Goal: Information Seeking & Learning: Learn about a topic

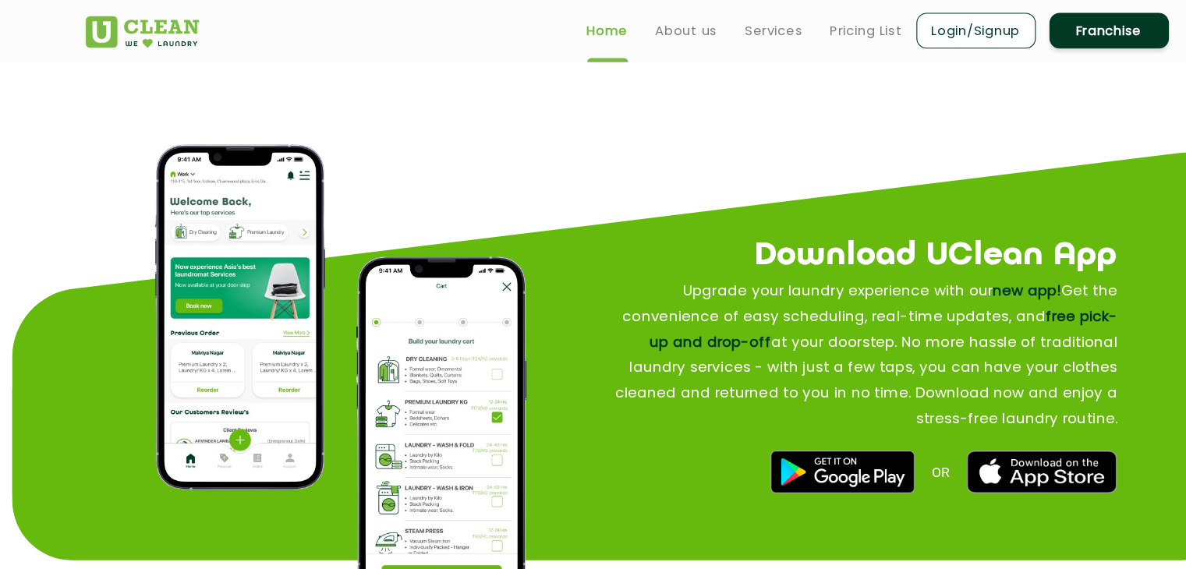
scroll to position [1799, 0]
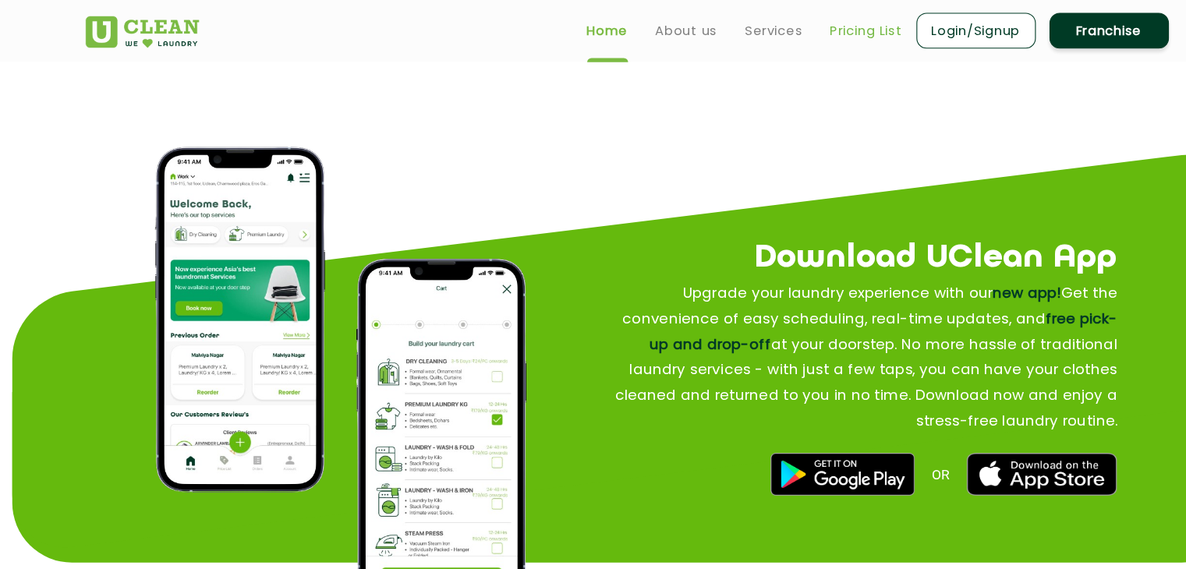
click at [779, 26] on link "Pricing List" at bounding box center [812, 28] width 66 height 19
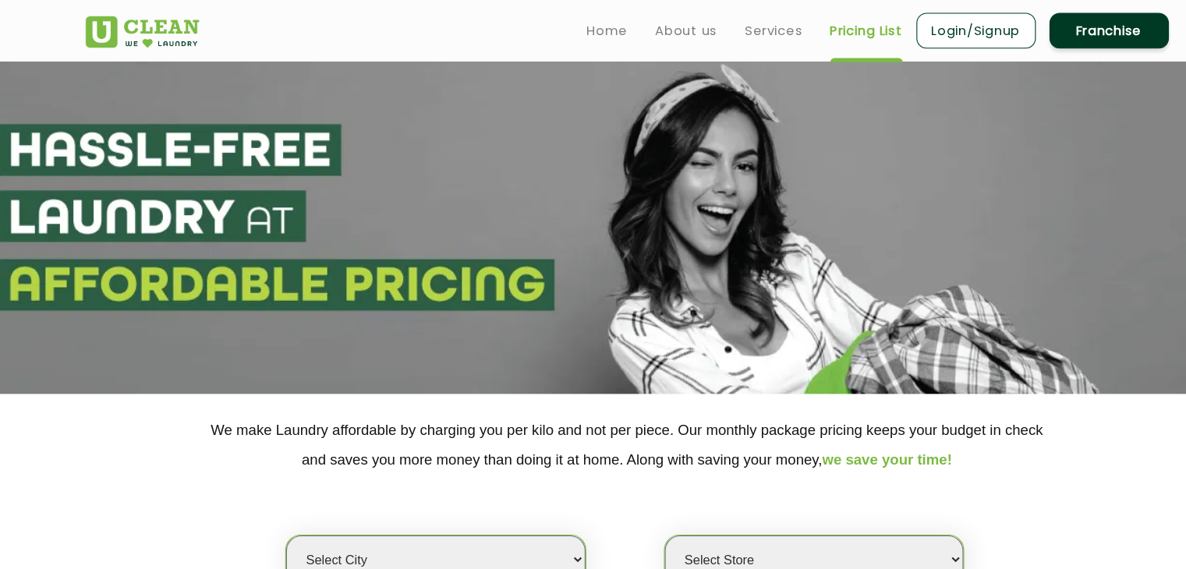
select select "0"
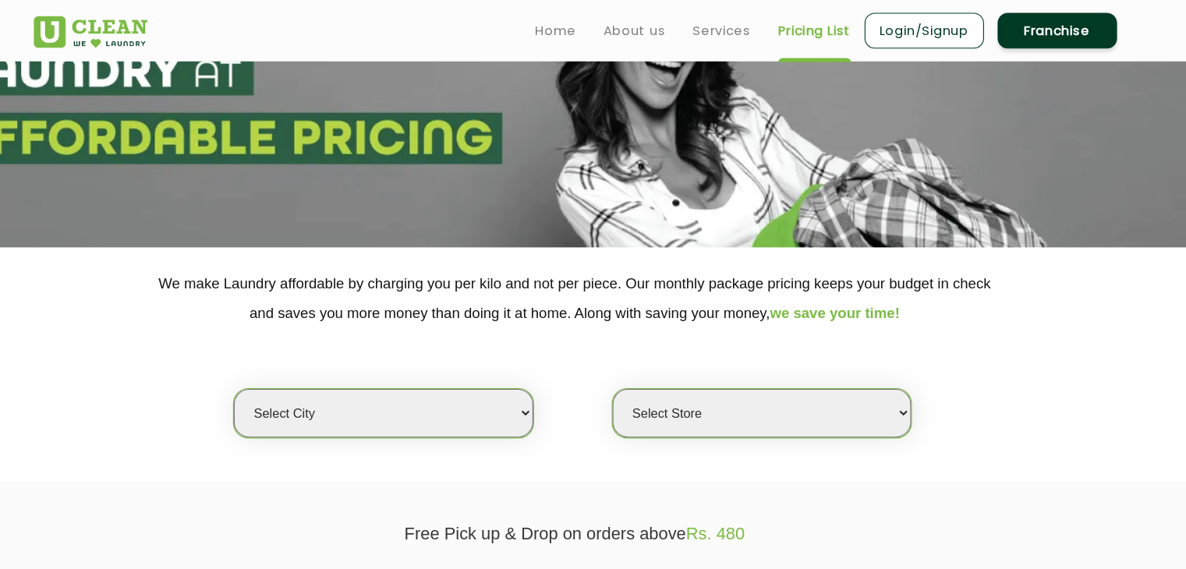
scroll to position [134, 0]
click at [713, 31] on link "Services" at bounding box center [727, 28] width 53 height 19
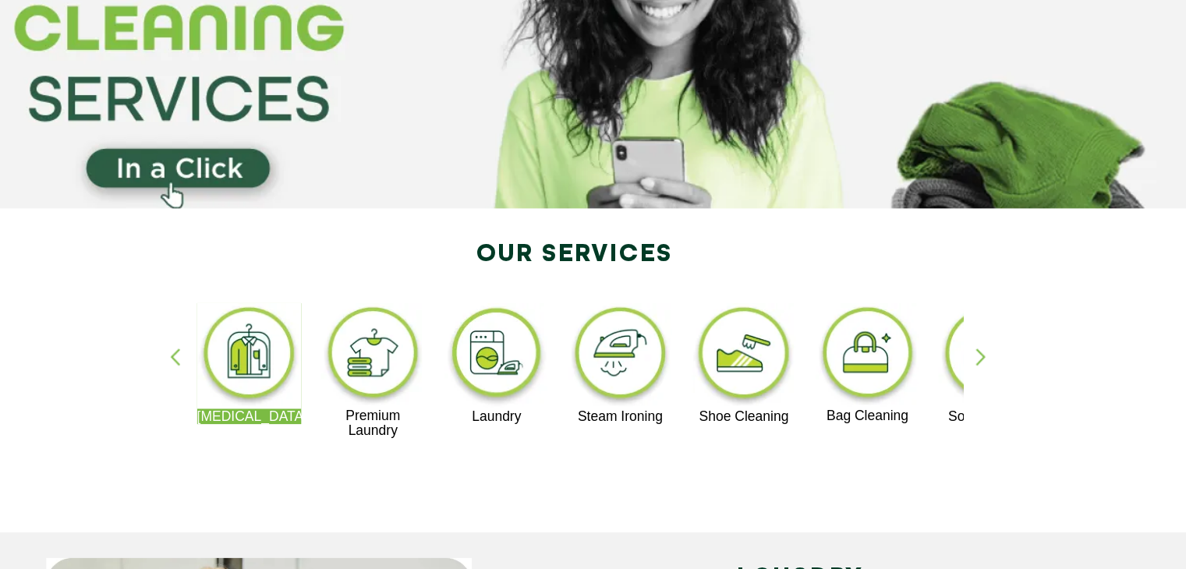
scroll to position [122, 0]
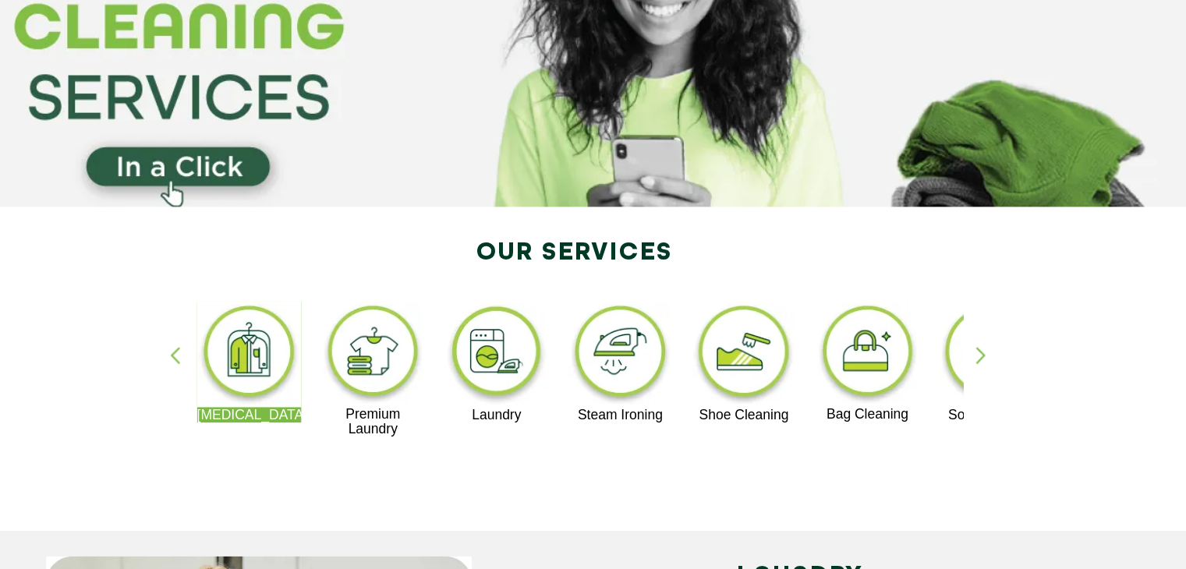
click at [419, 398] on img at bounding box center [409, 372] width 96 height 96
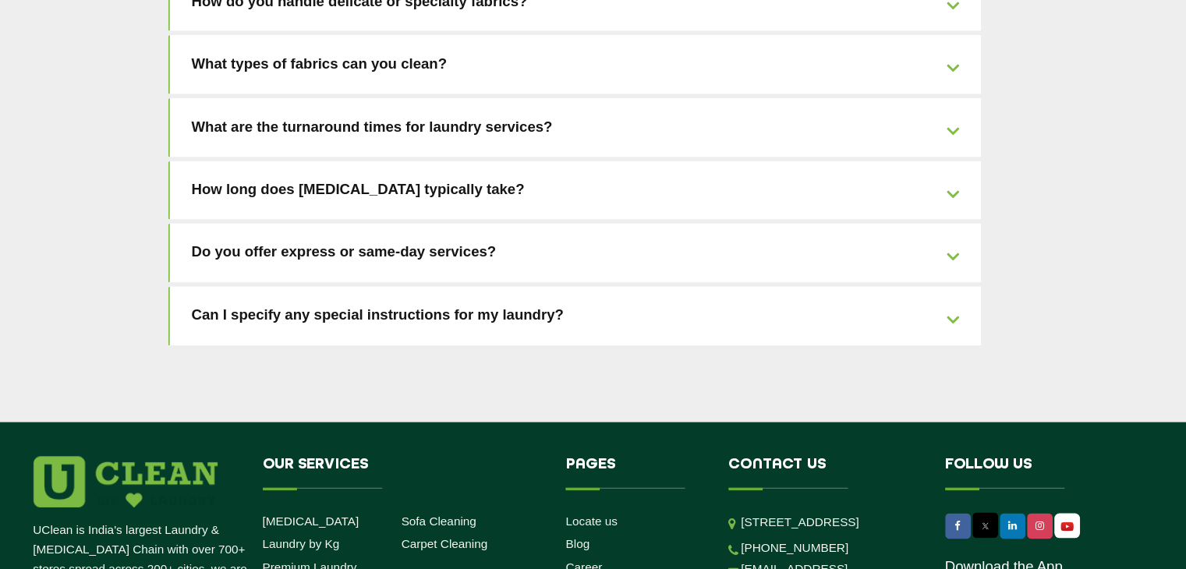
scroll to position [3556, 0]
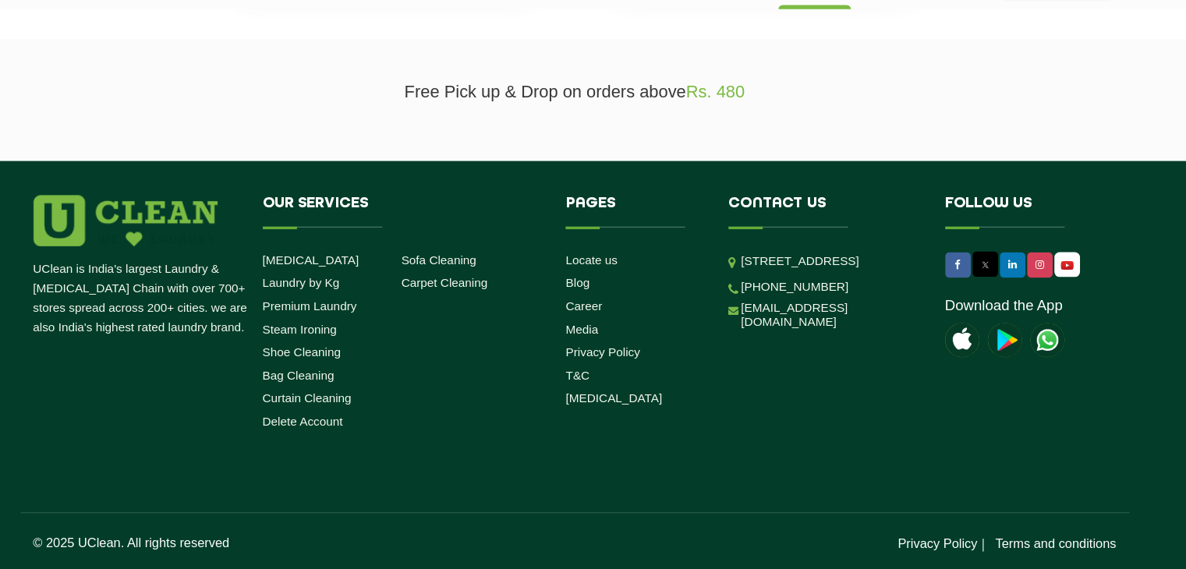
scroll to position [134, 0]
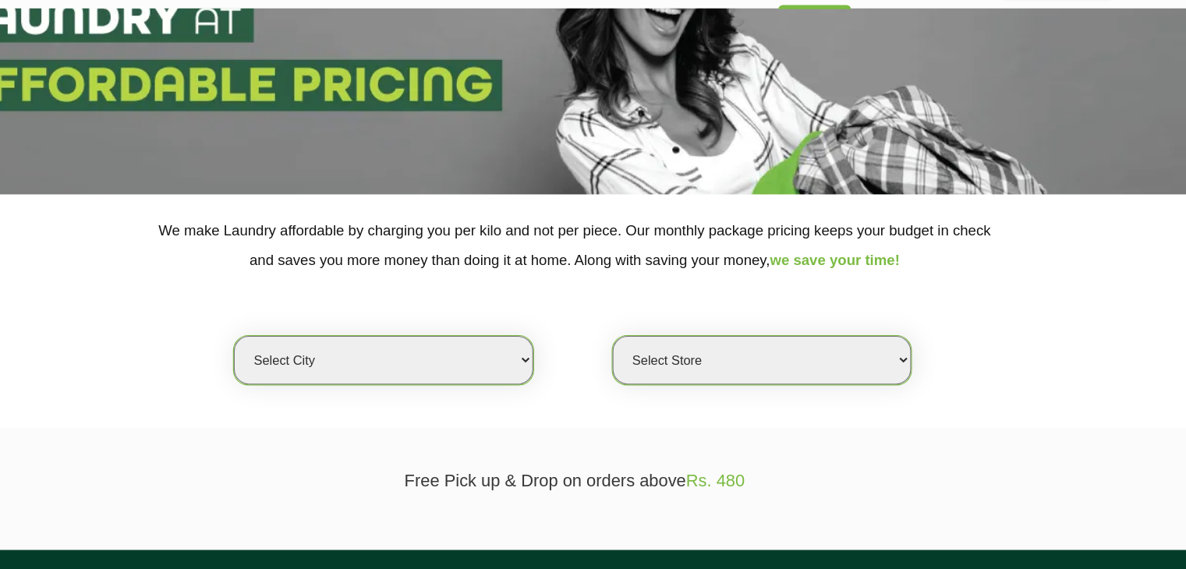
select select "0"
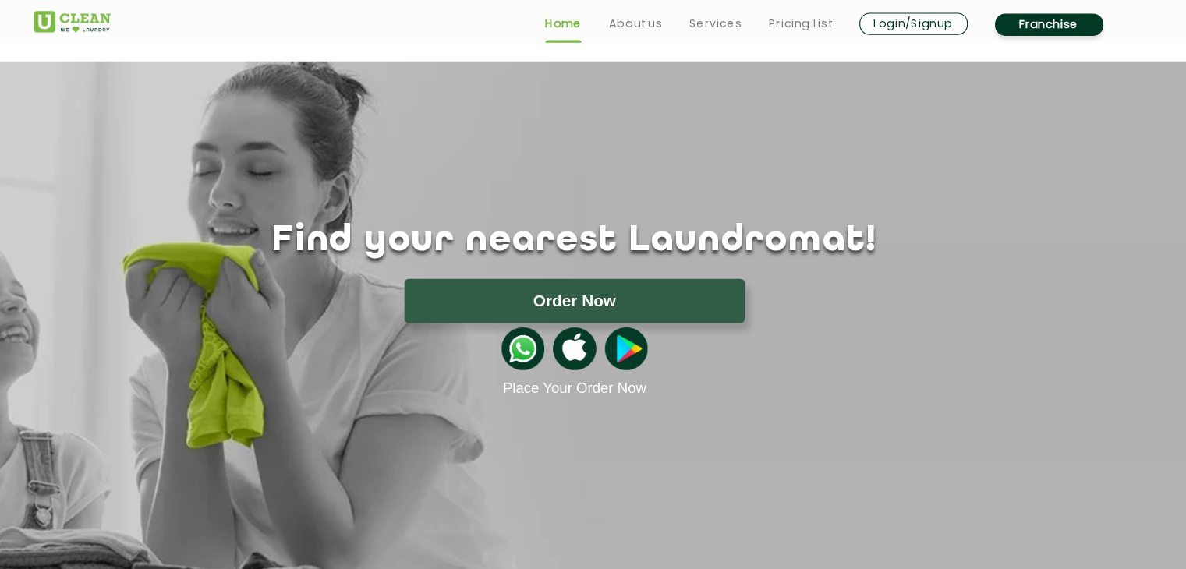
scroll to position [1172, 0]
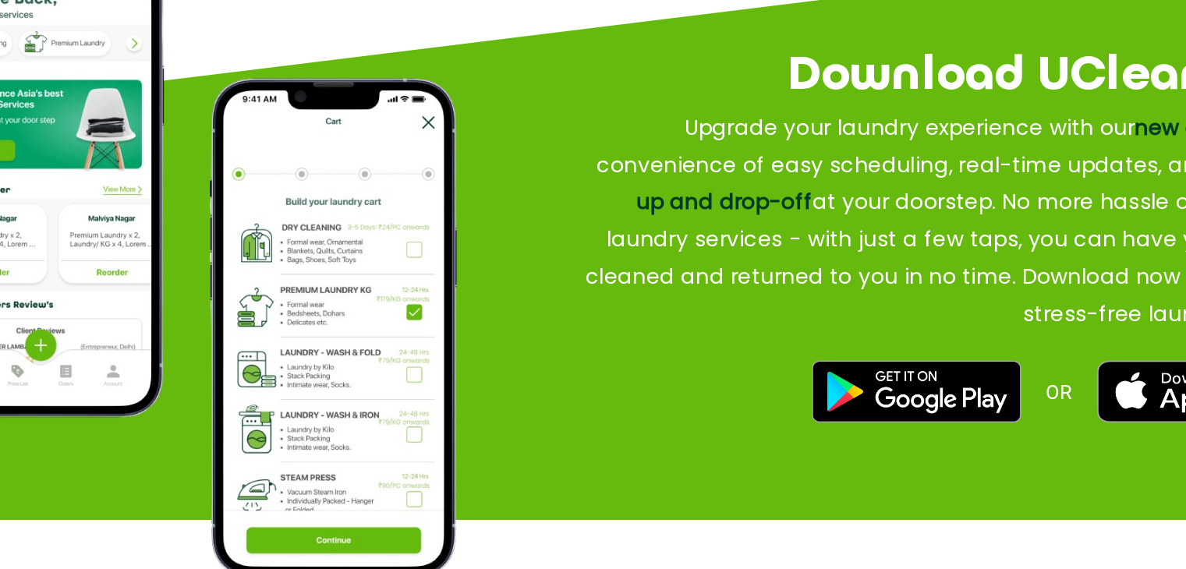
scroll to position [1780, 0]
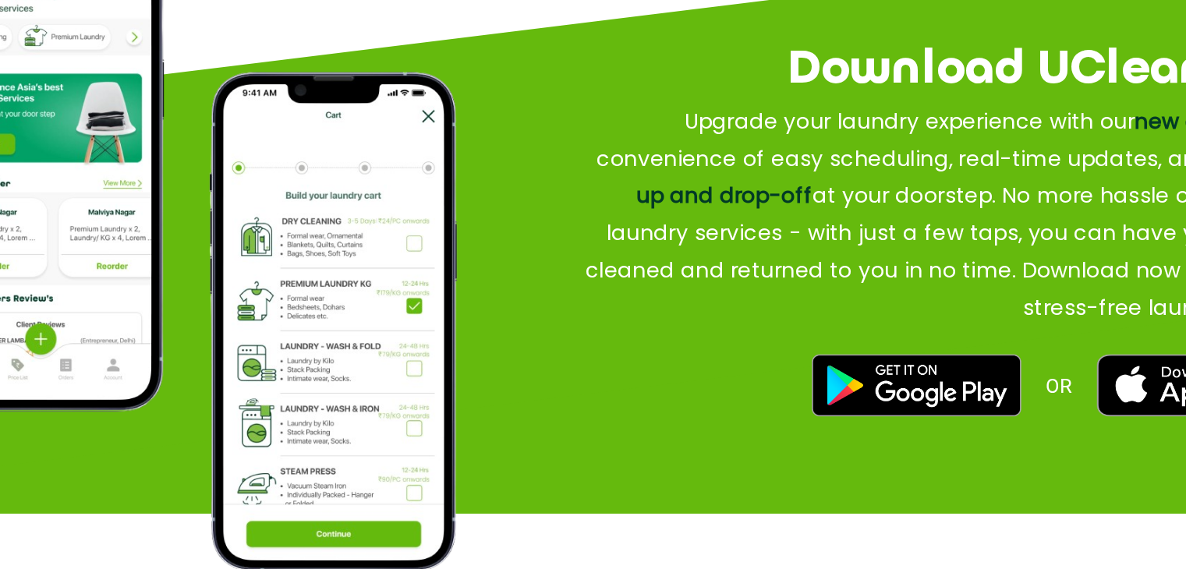
click at [490, 292] on img at bounding box center [423, 413] width 156 height 314
